Goal: Communication & Community: Connect with others

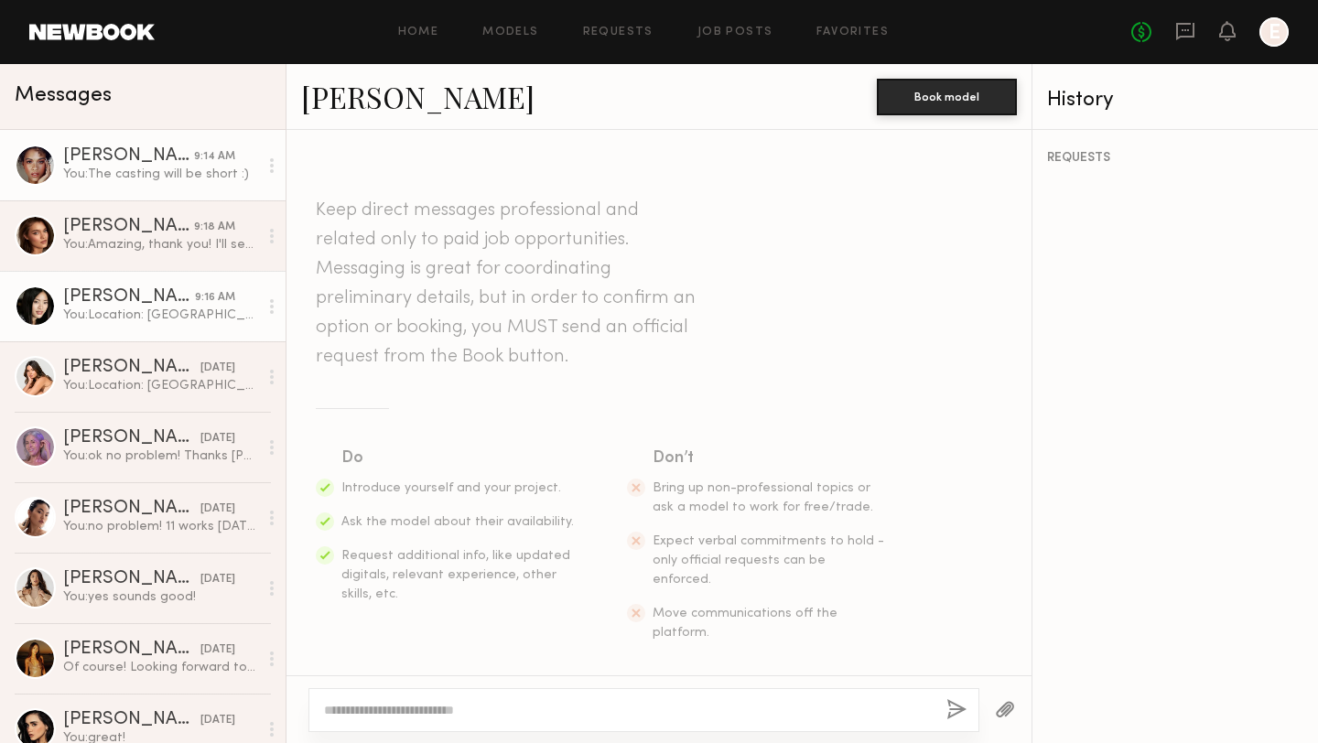
scroll to position [2186, 0]
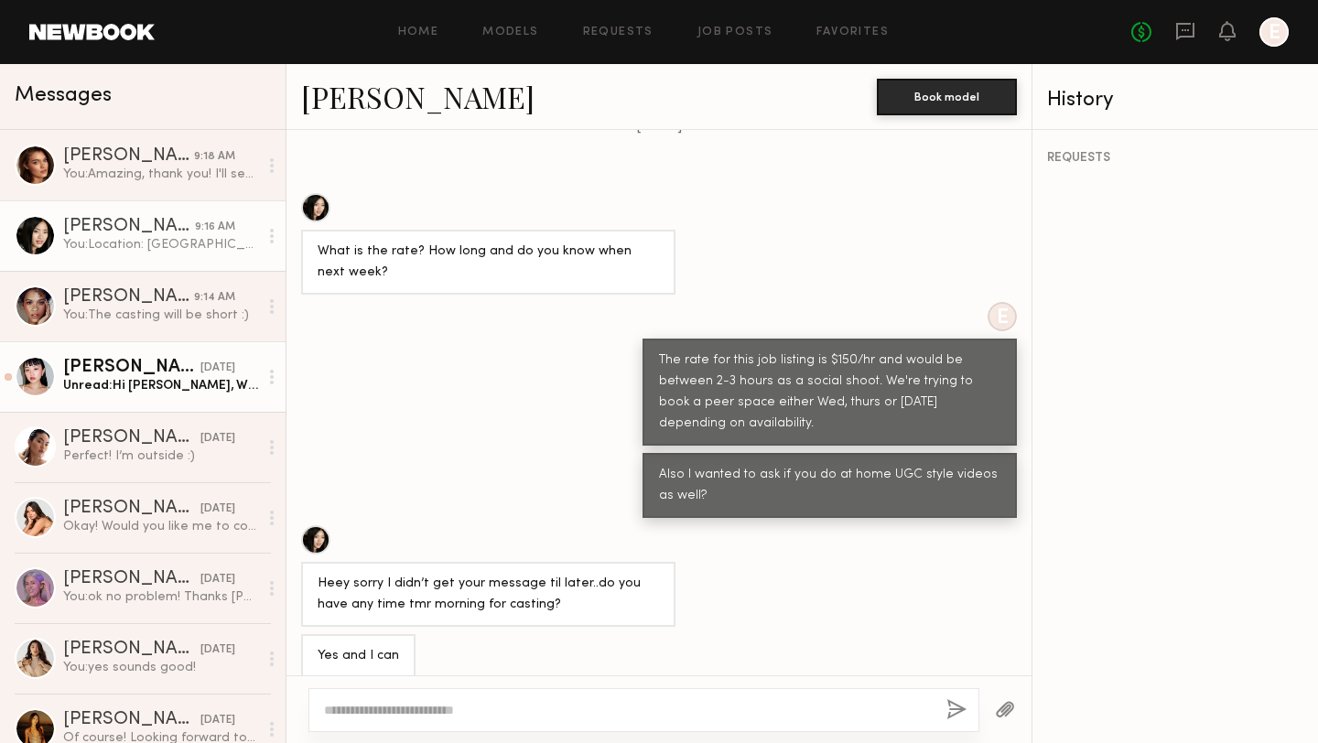
scroll to position [1657, 0]
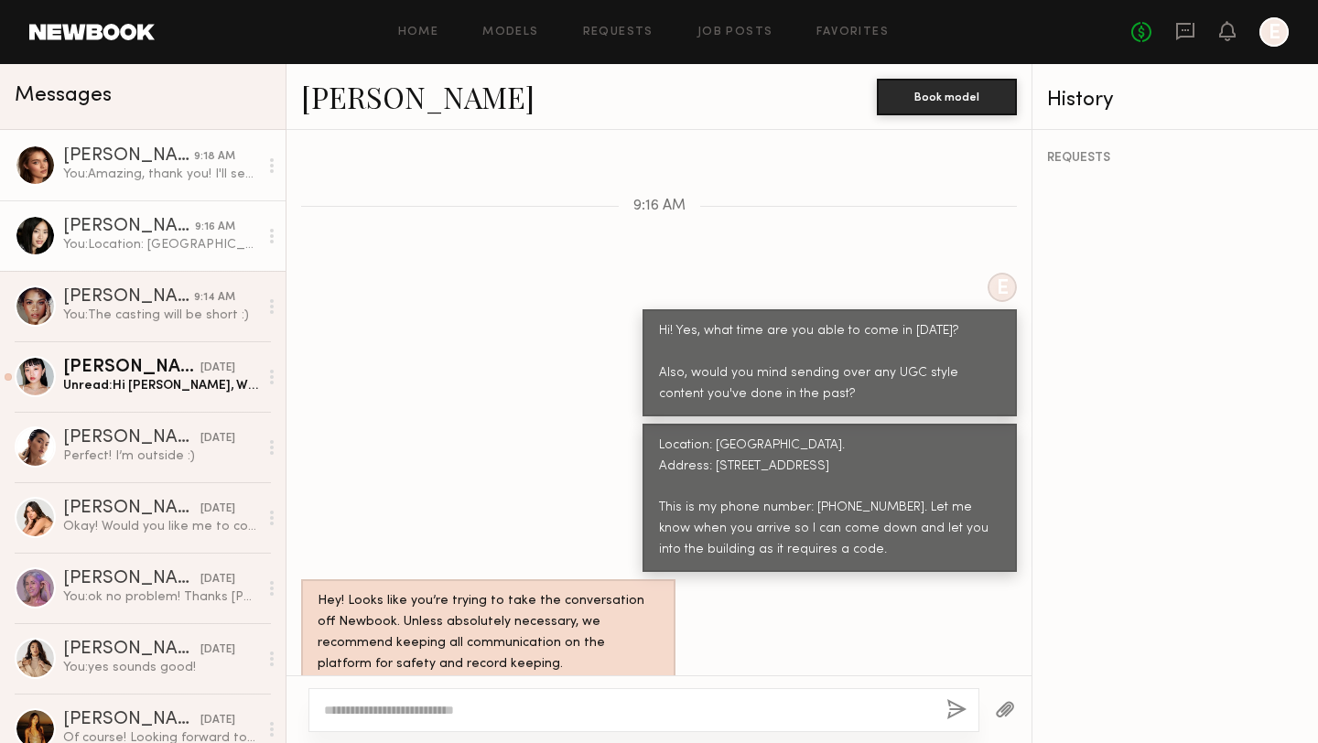
click at [135, 176] on div "You: Amazing, thank you! I'll send you tracking soon as it's available! Also i'…" at bounding box center [160, 174] width 195 height 17
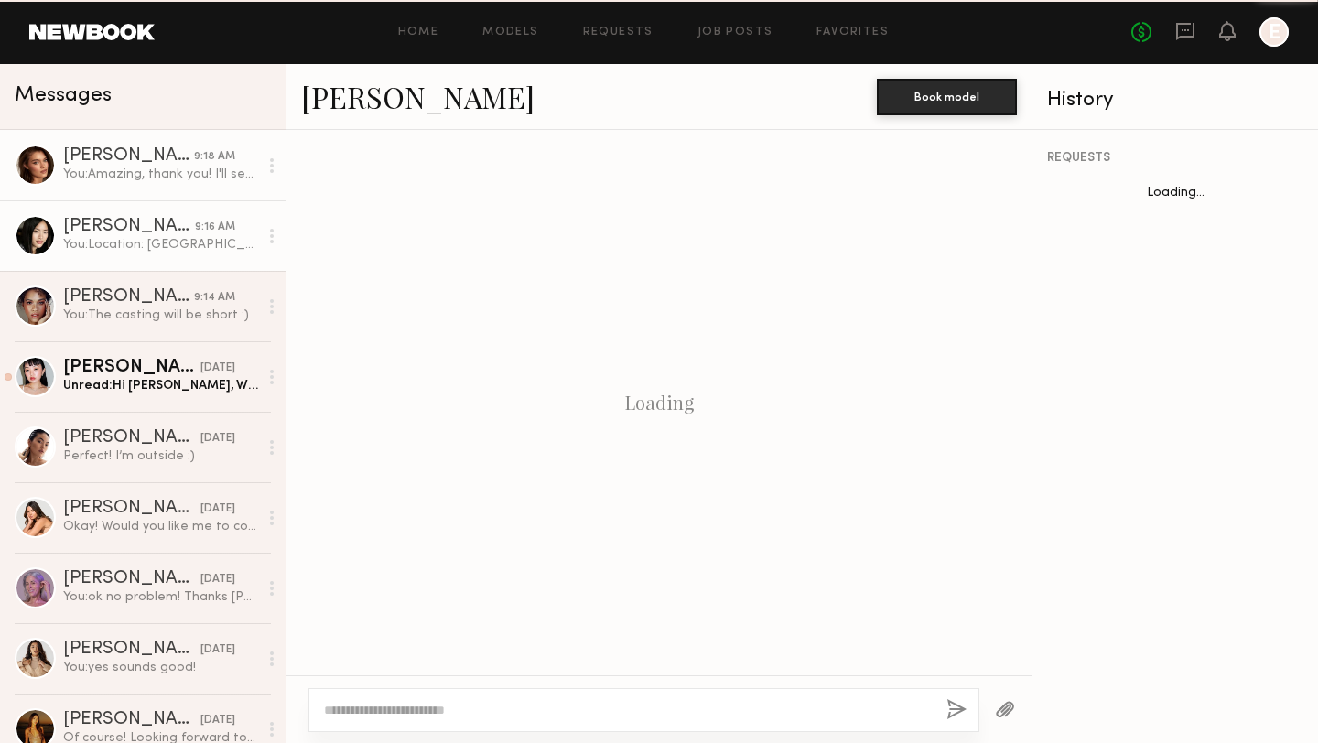
scroll to position [1333, 0]
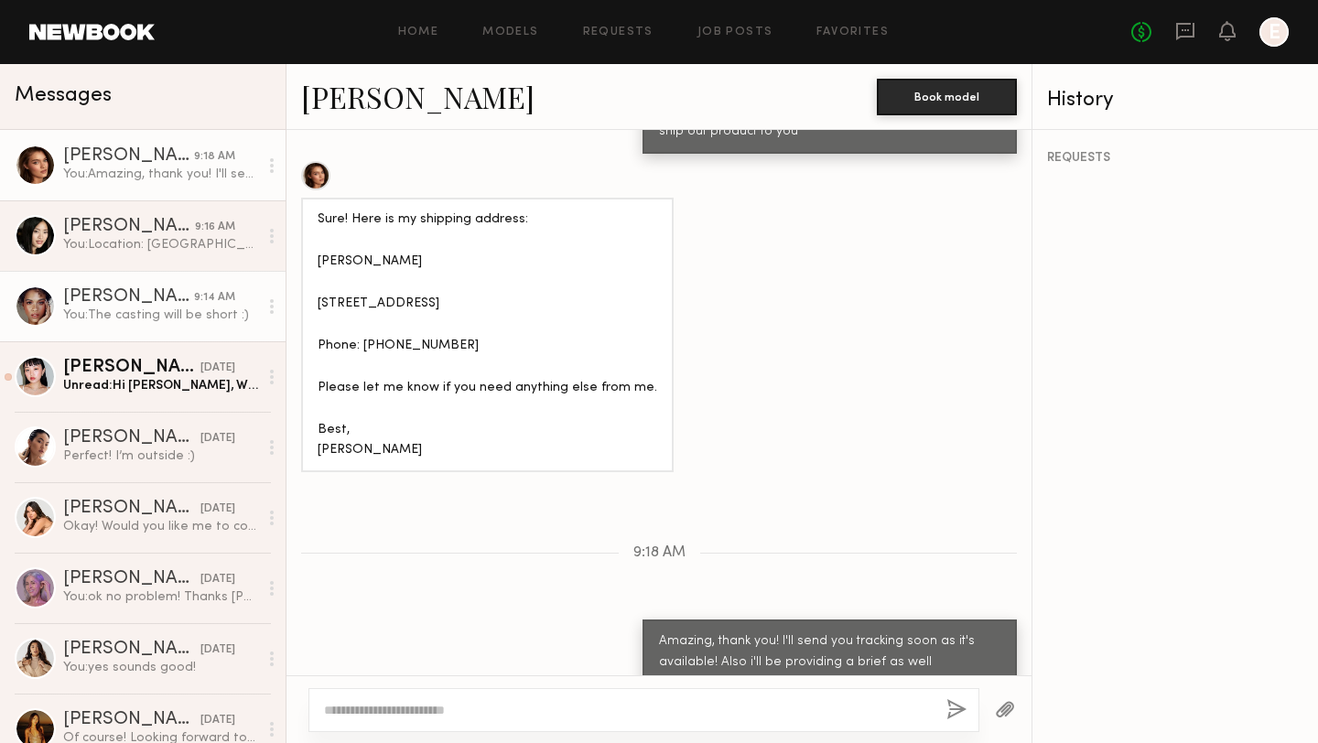
click at [129, 308] on div "You: The casting will be short :)" at bounding box center [160, 315] width 195 height 17
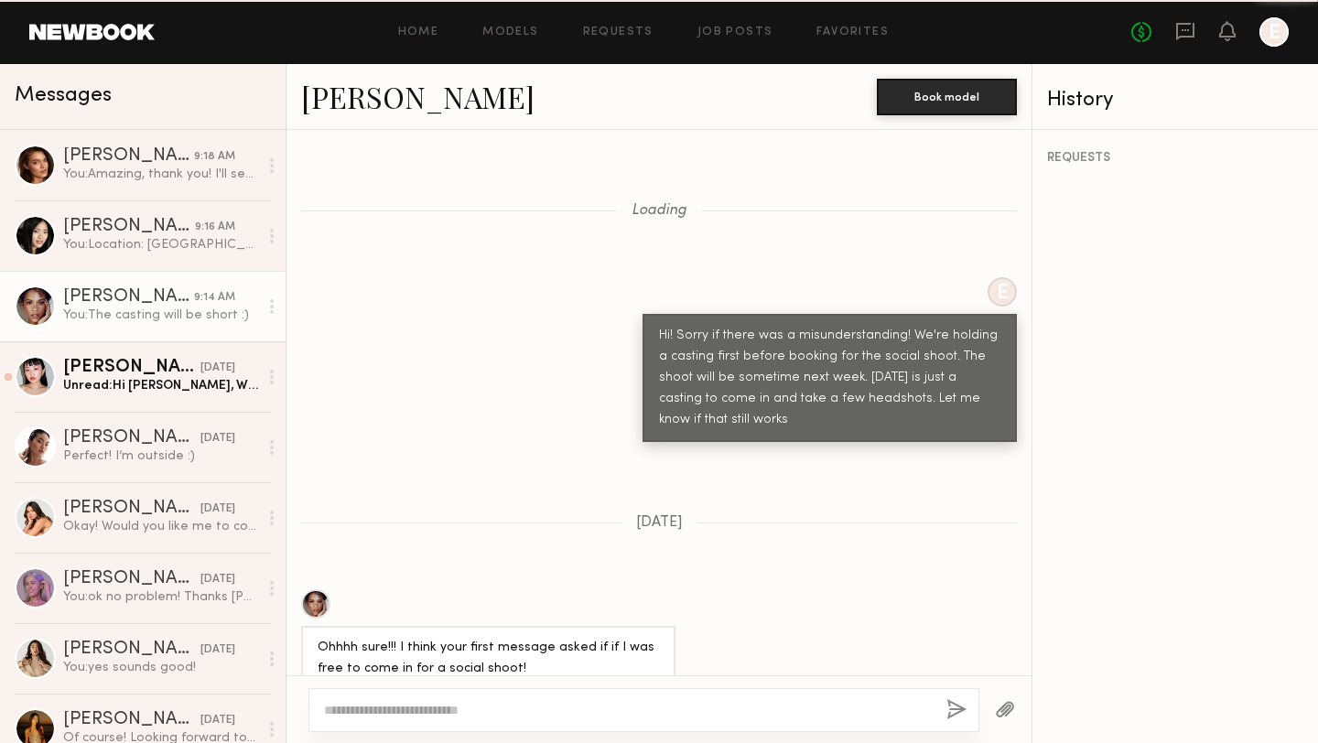
scroll to position [876, 0]
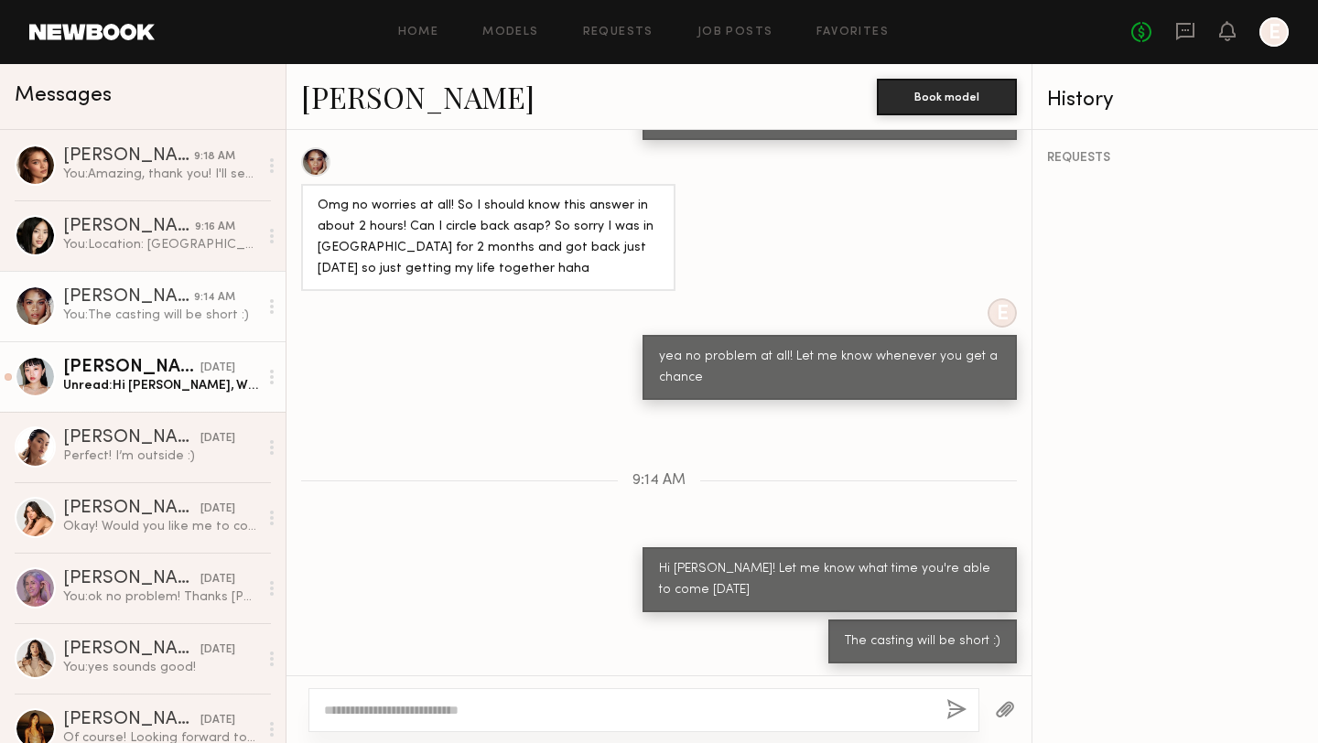
click at [118, 375] on div "[PERSON_NAME]" at bounding box center [131, 368] width 137 height 18
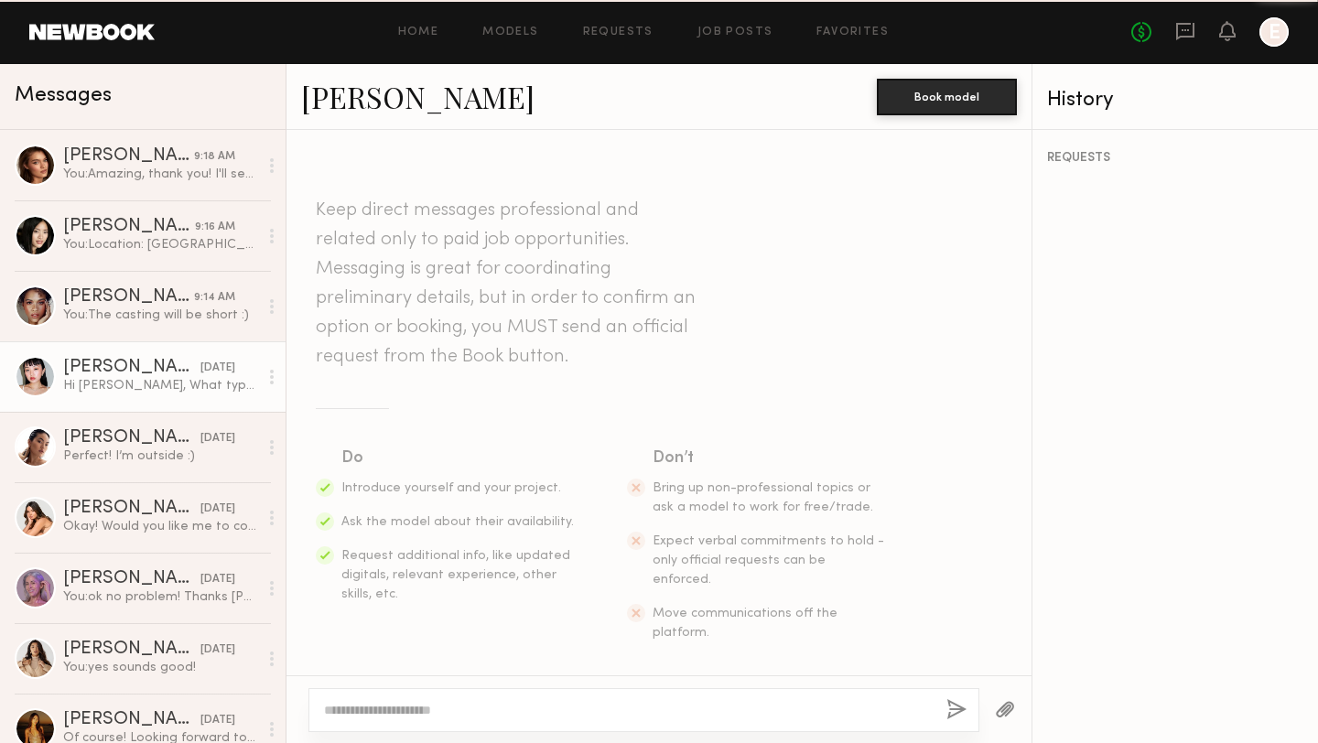
scroll to position [2524, 0]
